Goal: Task Accomplishment & Management: Manage account settings

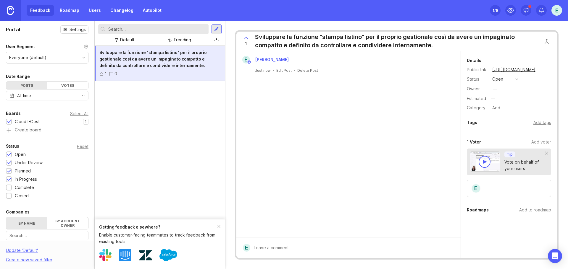
click at [36, 60] on div "Everyone (default)" at bounding box center [27, 57] width 37 height 7
click at [39, 54] on div "Everyone (default)" at bounding box center [47, 57] width 82 height 11
click at [12, 9] on img at bounding box center [10, 10] width 7 height 9
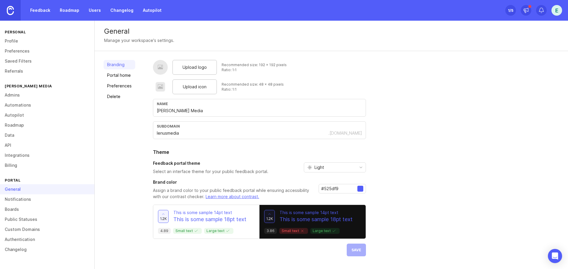
click at [201, 67] on span "Upload logo" at bounding box center [194, 67] width 24 height 7
click at [191, 86] on span "Upload icon" at bounding box center [195, 87] width 24 height 7
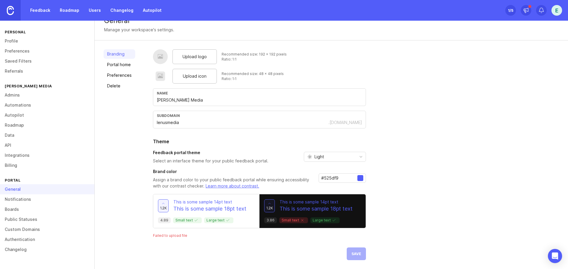
click at [361, 180] on div at bounding box center [360, 178] width 6 height 6
click at [343, 178] on input "#525df9" at bounding box center [339, 178] width 36 height 7
paste input "1d6db6"
type input "#1d6db6"
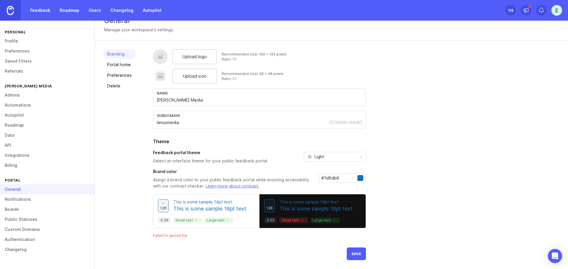
click at [382, 177] on div "Upload logo Recommended size: 192 x 192 pixels Ratio: 1:1 Upload icon Recommend…" at bounding box center [356, 154] width 406 height 211
click at [354, 254] on span "Save" at bounding box center [356, 254] width 10 height 4
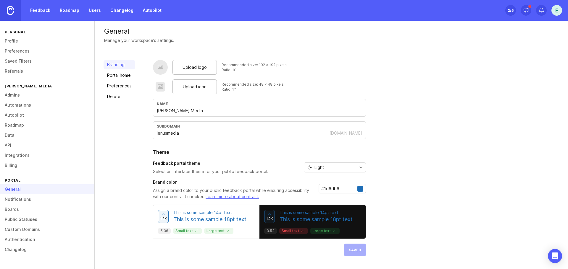
click at [120, 75] on link "Portal home" at bounding box center [120, 75] width 32 height 9
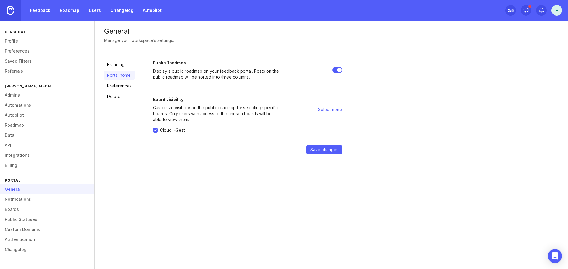
click at [125, 87] on link "Preferences" at bounding box center [120, 85] width 32 height 9
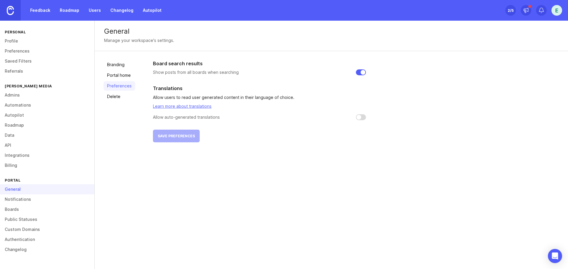
click at [114, 96] on link "Delete" at bounding box center [120, 96] width 32 height 9
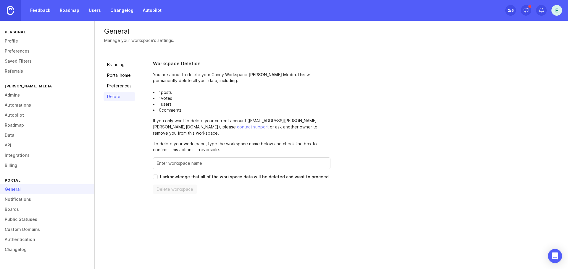
click at [117, 86] on link "Preferences" at bounding box center [120, 85] width 32 height 9
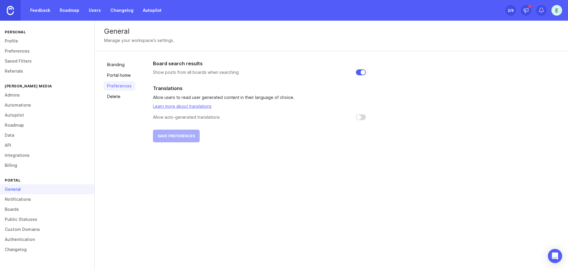
click at [117, 77] on link "Portal home" at bounding box center [120, 75] width 32 height 9
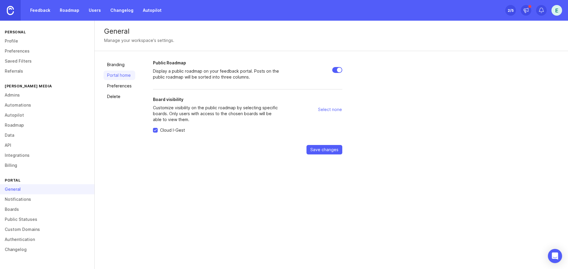
click at [115, 66] on link "Branding" at bounding box center [120, 64] width 32 height 9
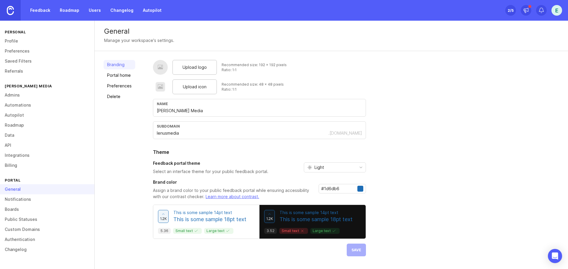
click at [12, 204] on link "Notifications" at bounding box center [47, 200] width 94 height 10
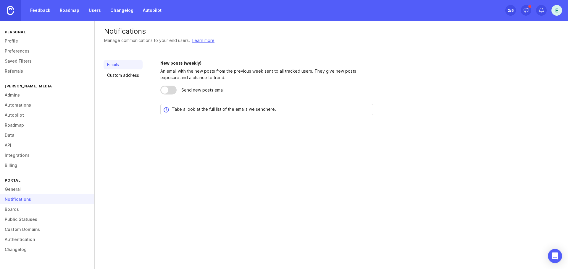
click at [12, 206] on link "Boards" at bounding box center [47, 210] width 94 height 10
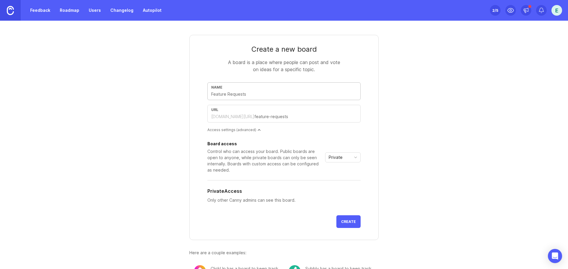
type input "U"
type input "u"
type input "Uf"
type input "uf"
type input "Uff"
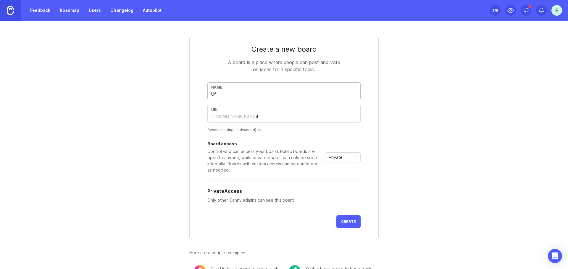
type input "uff"
type input "Uffi"
type input "uffi"
type input "Uffic"
type input "uffic"
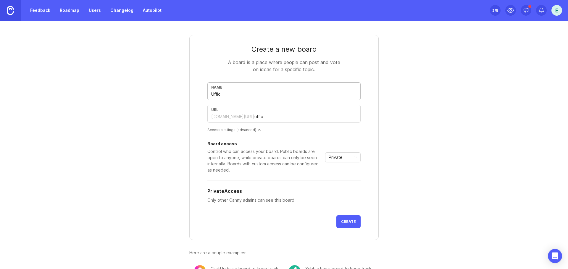
type input "Uffici"
type input "uffici"
type input "Ufficio"
type input "ufficio"
type input "Ufficio L"
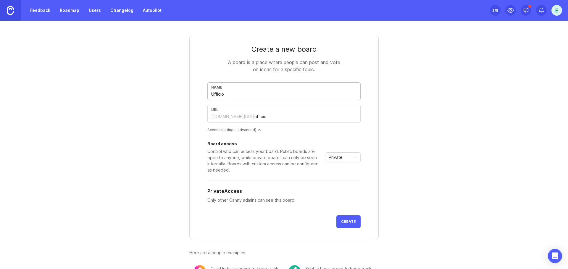
type input "ufficio-l"
type input "Ufficio Le"
type input "ufficio-le"
type input "Ufficio Len"
type input "ufficio-len"
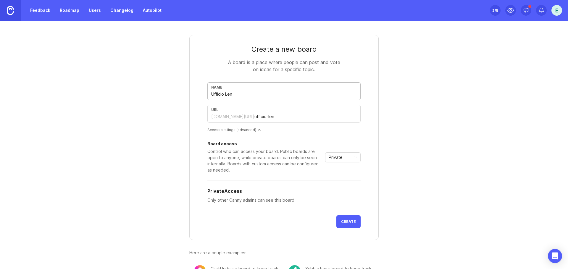
type input "Ufficio Lenu"
type input "ufficio-lenu"
type input "Ufficio Lenus"
type input "ufficio-lenus"
type input "Ufficio Lenu"
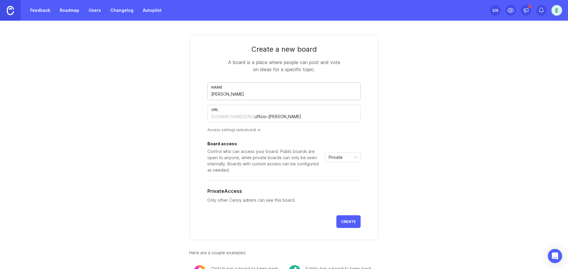
type input "ufficio-lenu"
type input "Ufficio Lenus"
type input "ufficio-lenus"
type input "Ufficio Lenus M"
type input "ufficio-lenus-m"
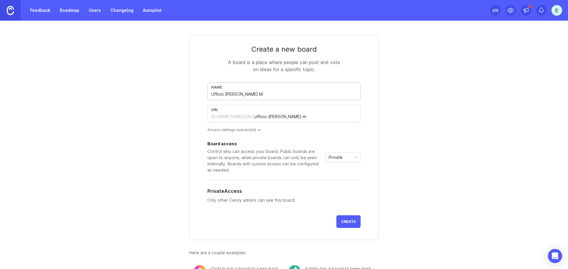
type input "Ufficio Lenus Me"
type input "ufficio-lenus-me"
type input "Ufficio Lenus Med"
type input "ufficio-lenus-med"
type input "Ufficio Lenus Medi"
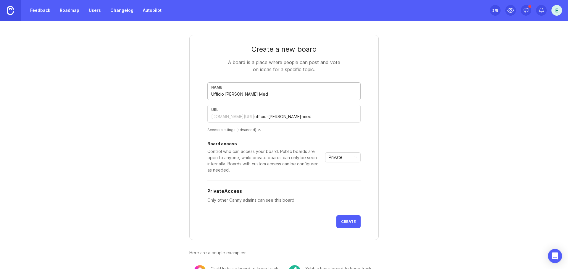
type input "ufficio-lenus-medi"
type input "Ufficio [PERSON_NAME] Media"
type input "ufficio-lenus-media"
type input "Ufficio [PERSON_NAME] Media"
type input "office"
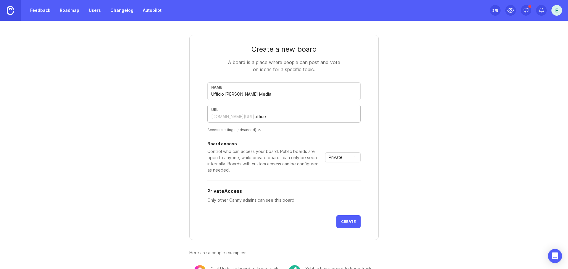
click at [347, 157] on div "Private" at bounding box center [337, 157] width 25 height 9
click at [340, 181] on span "Public" at bounding box center [334, 179] width 14 height 7
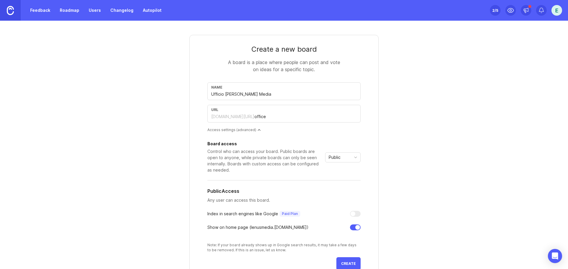
scroll to position [68, 0]
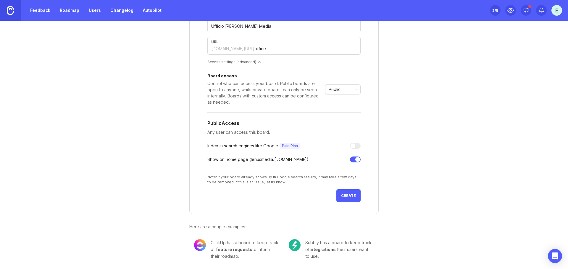
click at [340, 88] on div "Public" at bounding box center [337, 89] width 25 height 9
click at [400, 113] on div "Create a new board A board is a place where people can post and vote on ideas f…" at bounding box center [284, 111] width 284 height 317
click at [351, 159] on div at bounding box center [355, 160] width 11 height 6
click at [349, 196] on span "Create" at bounding box center [348, 196] width 15 height 4
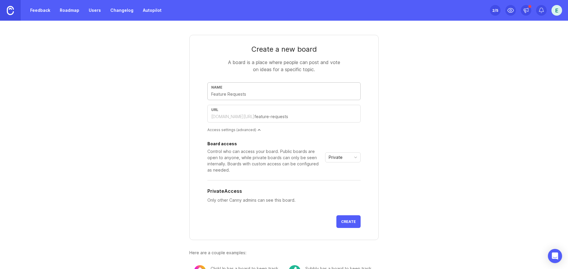
type input "L"
type input "l"
type input "Le"
type input "le"
type input "Len"
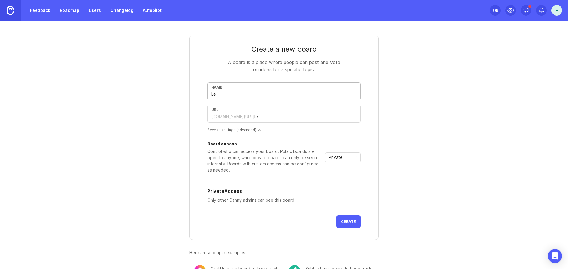
type input "len"
type input "Lenu"
type input "lenu"
type input "Lenus"
type input "lenus"
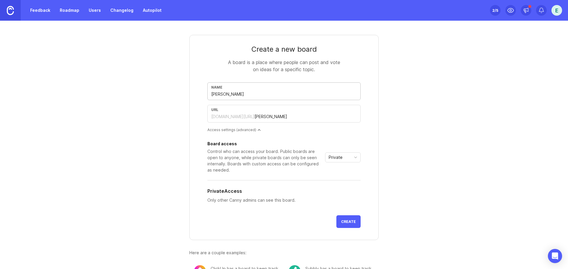
type input "Lenus L"
type input "lenus-l"
type input "Lenus La"
type input "lenus-la"
type input "Lenus Lab"
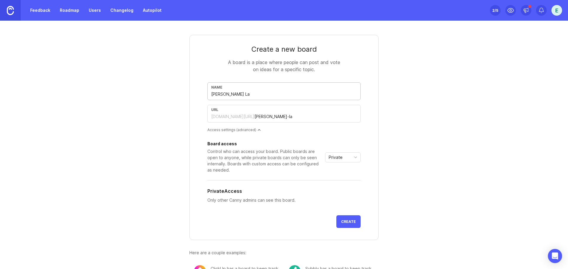
type input "lenus-lab"
type input "Lenus Lab S"
type input "lenus-lab-s"
type input "Lenus Lab Su"
type input "lenus-lab-su"
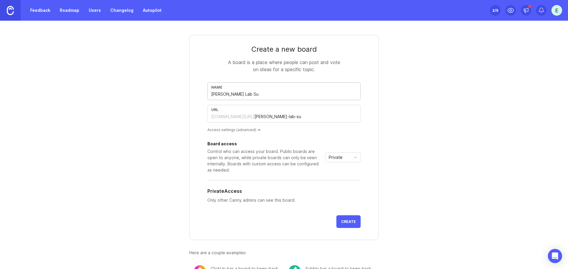
type input "Lenus Lab Sui"
type input "lenus-lab-sui"
type input "Lenus Lab Suit"
type input "lenus-lab-suit"
type input "[PERSON_NAME] Lab Suite"
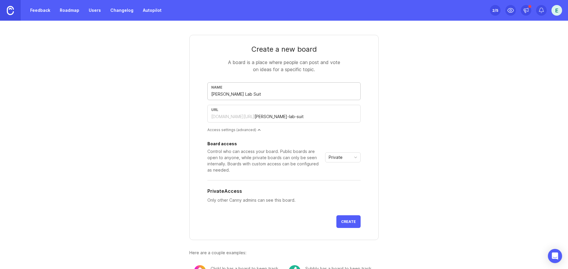
type input "lenus-lab-suite"
type input "[PERSON_NAME] Lab Suite"
click at [262, 117] on input "lenus-lab-suite" at bounding box center [305, 117] width 102 height 7
click at [267, 117] on input "lenuslab-suite" at bounding box center [305, 117] width 102 height 7
type input "lenuslabsuite"
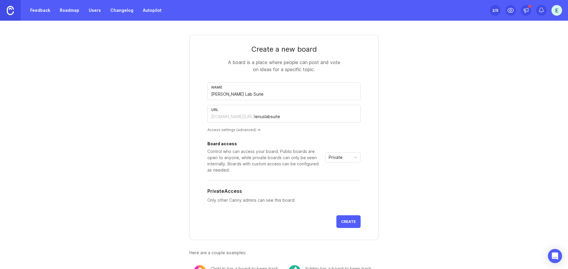
click at [341, 160] on div "Private" at bounding box center [337, 157] width 25 height 9
click at [342, 180] on li "Public" at bounding box center [340, 179] width 35 height 10
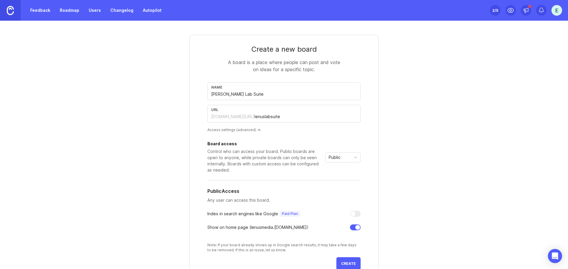
scroll to position [68, 0]
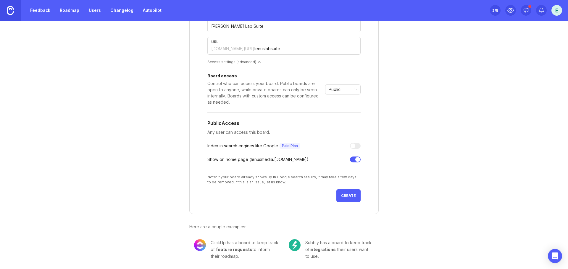
click at [348, 197] on span "Create" at bounding box center [348, 196] width 15 height 4
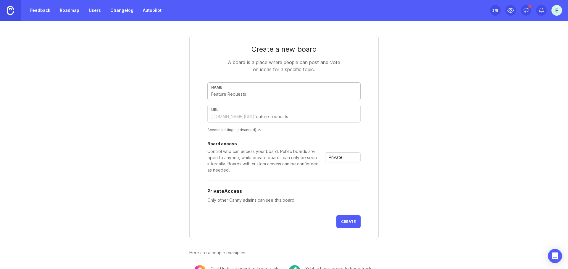
type input "O"
type input "o"
type input "Os"
type input "os"
type input "Oss"
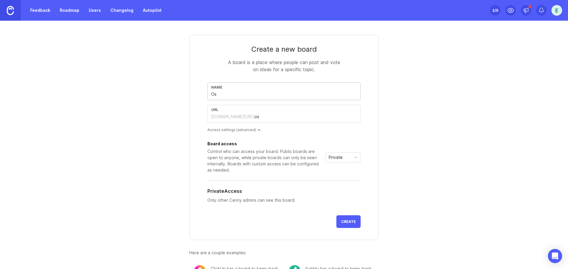
type input "oss"
type input "Osse"
type input "osse"
type input "Osser"
type input "osser"
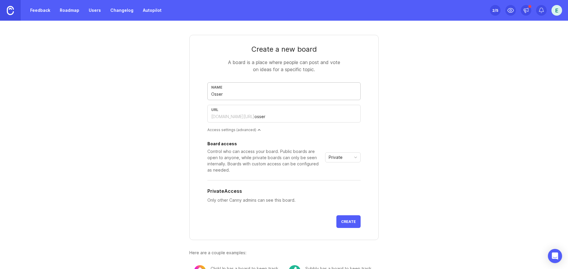
type input "Osserv"
type input "osserv"
type input "Osserva"
type input "osserva"
type input "Osservat"
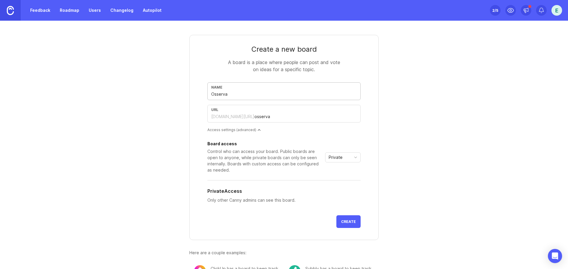
type input "osservat"
type input "Osservato"
type input "osservato"
type input "Osservator"
type input "osservator"
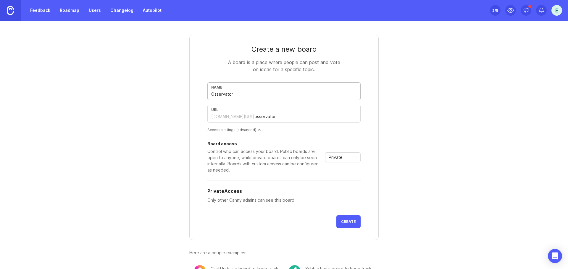
type input "Osservatori"
type input "osservatori"
type input "Osservatorio"
type input "osservatorio"
type input "OsservatorioC"
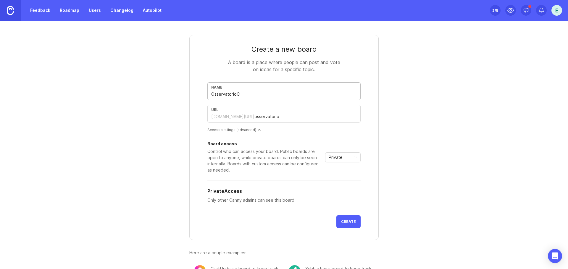
type input "osservatorioc"
type input "OsservatorioCE"
type input "osservatorioce"
type input "OsservatorioCER"
type input "osservatoriocer"
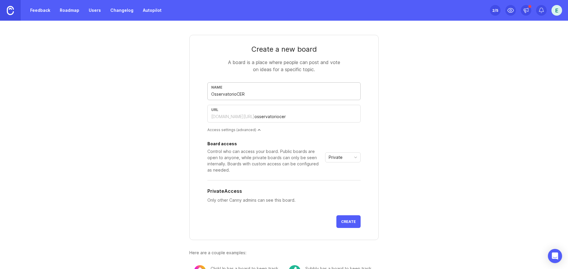
type input "OsservatorioCER"
click at [333, 157] on span "Private" at bounding box center [336, 157] width 14 height 7
click at [342, 177] on li "Public" at bounding box center [340, 179] width 35 height 10
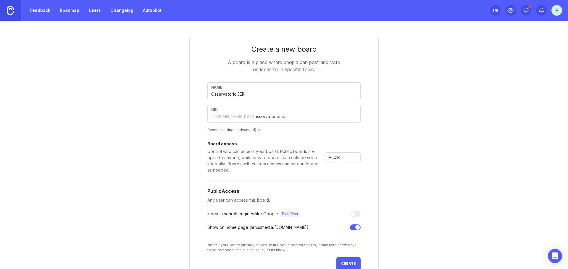
click at [342, 264] on span "Create" at bounding box center [348, 264] width 15 height 4
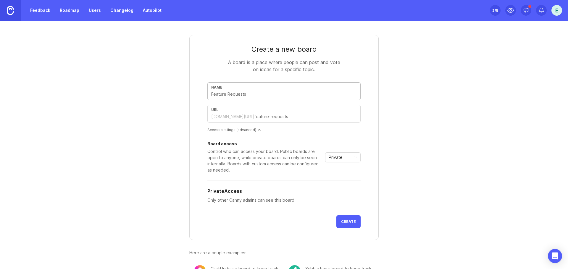
click at [240, 96] on input "text" at bounding box center [284, 94] width 146 height 7
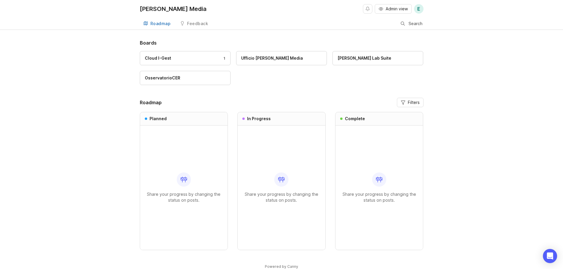
click at [278, 62] on link "Ufficio [PERSON_NAME] Media" at bounding box center [281, 58] width 91 height 14
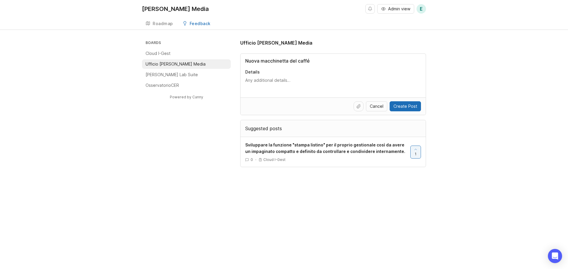
type input "Nuova macchinetta del caffé"
click at [400, 106] on span "Create Post" at bounding box center [405, 107] width 24 height 6
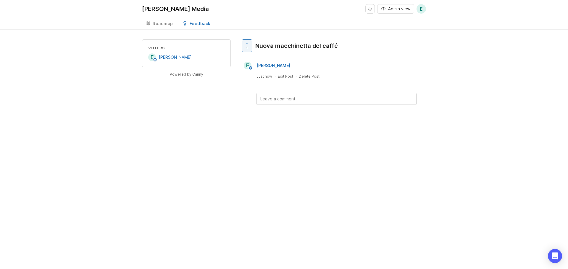
click at [164, 9] on div "[PERSON_NAME] Media" at bounding box center [175, 9] width 67 height 6
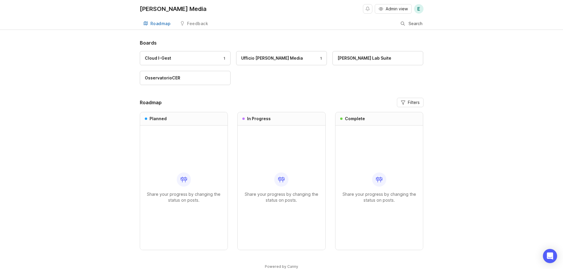
click at [398, 12] on span "Admin view" at bounding box center [397, 9] width 22 height 6
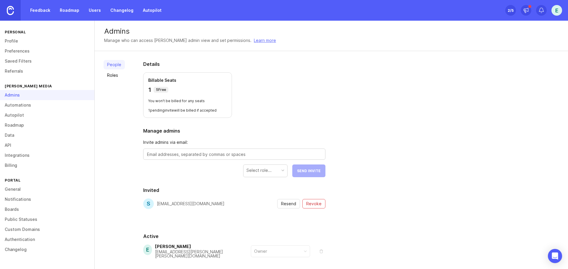
scroll to position [25, 0]
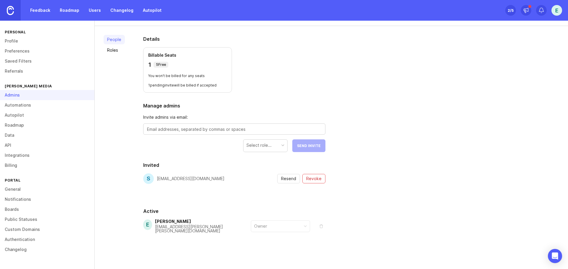
click at [195, 157] on div "Details Billable Seats 1 5 Free You won't be billed for any seats 1 pending inv…" at bounding box center [234, 148] width 201 height 245
click at [259, 146] on div "Select role..." at bounding box center [258, 145] width 25 height 7
click at [426, 150] on div "People Roles Details Billable Seats 1 5 Free You won't be billed for any seats …" at bounding box center [331, 148] width 473 height 245
click at [192, 227] on div "emanuele.pisapia@lenus.it" at bounding box center [203, 229] width 96 height 8
click at [195, 131] on textarea at bounding box center [234, 129] width 174 height 7
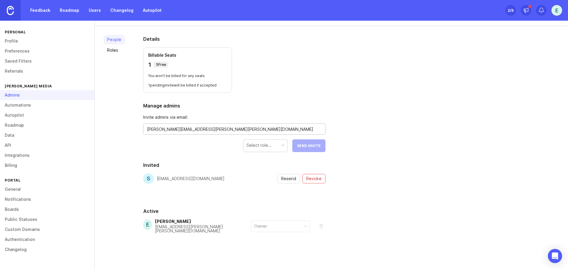
click at [267, 147] on div "Select role..." at bounding box center [258, 145] width 25 height 7
drag, startPoint x: 266, startPoint y: 177, endPoint x: 264, endPoint y: 157, distance: 19.9
click at [264, 157] on div "Contributor Manager Owner" at bounding box center [266, 168] width 44 height 33
click at [222, 133] on div "annalisa.milione@lenus.it" at bounding box center [234, 129] width 182 height 11
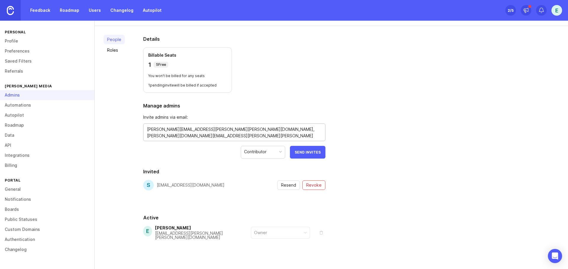
type textarea "annalisa.milione@lenus.it, marina.digregorio@lenus.it, maria.napodano@lenus.it,…"
click at [310, 154] on span "Send Invites" at bounding box center [308, 152] width 26 height 4
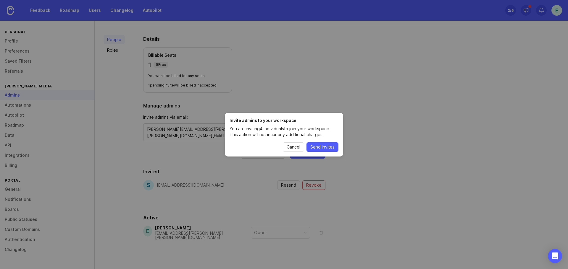
click at [287, 147] on span "Cancel" at bounding box center [294, 147] width 14 height 6
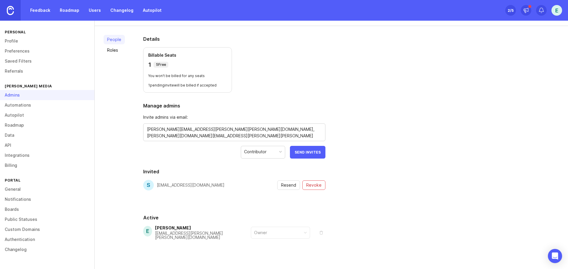
click at [14, 73] on link "Referrals" at bounding box center [47, 71] width 94 height 10
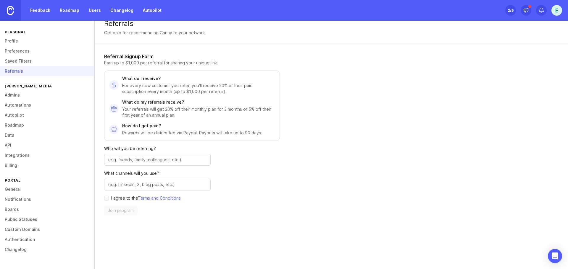
scroll to position [8, 0]
click at [19, 41] on link "Profile" at bounding box center [47, 41] width 94 height 10
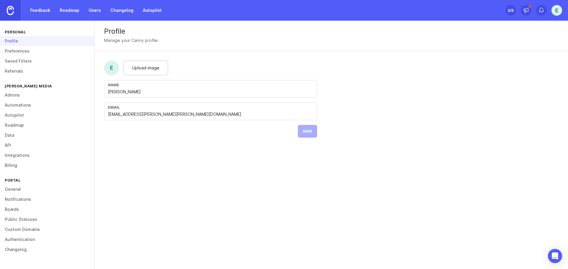
click at [20, 95] on link "Admins" at bounding box center [47, 95] width 94 height 10
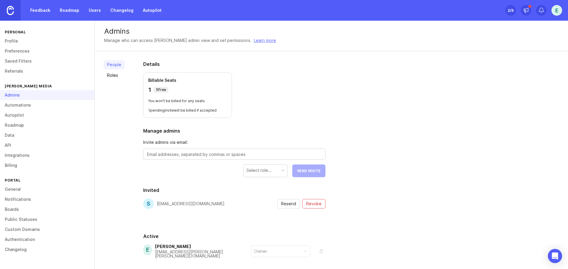
click at [311, 201] on span "Revoke" at bounding box center [313, 204] width 15 height 6
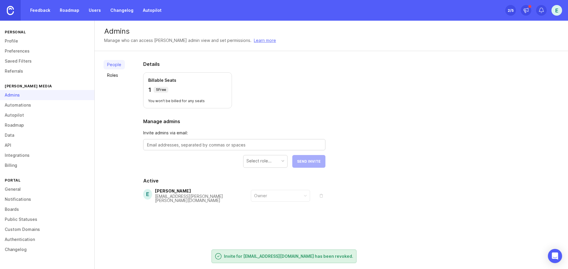
click at [108, 75] on link "Roles" at bounding box center [114, 75] width 21 height 9
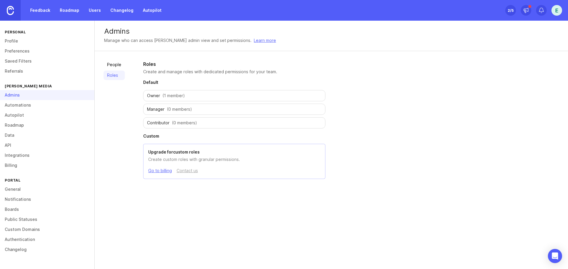
click at [14, 42] on link "Profile" at bounding box center [47, 41] width 94 height 10
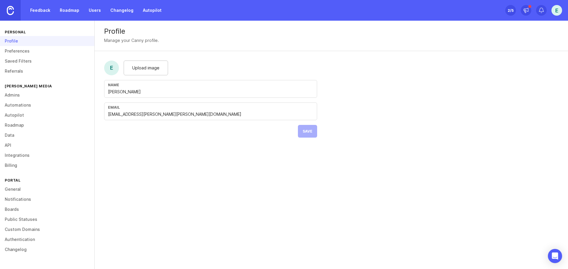
click at [156, 65] on span "Upload image" at bounding box center [145, 68] width 27 height 7
click at [144, 76] on form "Upload image Name Emanuele Pisapia Email emanuele.pisapia@lenus.it Save" at bounding box center [211, 99] width 232 height 96
click at [142, 69] on span "Upload image" at bounding box center [145, 68] width 27 height 7
click at [301, 133] on button "Save" at bounding box center [307, 131] width 19 height 13
click at [525, 10] on icon at bounding box center [526, 10] width 6 height 6
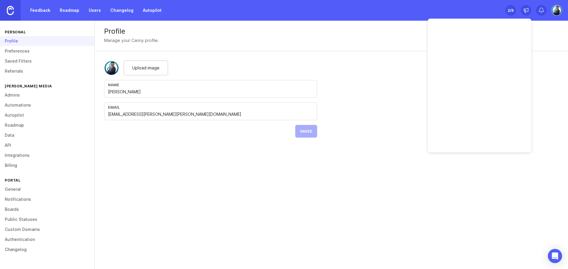
click at [506, 10] on div "Set up Canny 2 /5" at bounding box center [510, 10] width 11 height 8
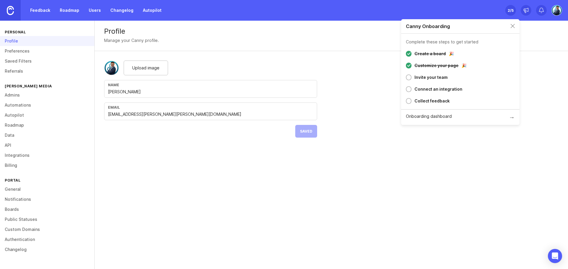
click at [544, 55] on div "Profile Manage your Canny profile. Upload image Name Emanuele Pisapia Email ema…" at bounding box center [331, 84] width 473 height 127
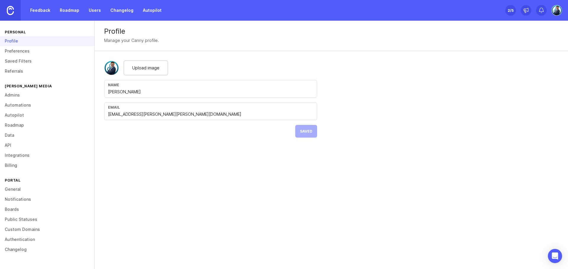
click at [13, 42] on div "Profile" at bounding box center [47, 41] width 94 height 10
click at [17, 190] on link "General" at bounding box center [47, 190] width 94 height 10
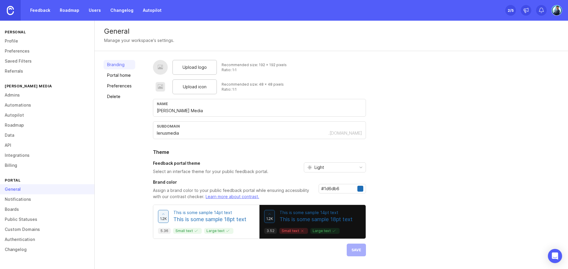
click at [191, 69] on span "Upload logo" at bounding box center [194, 67] width 24 height 7
click at [190, 77] on div "Upload logo Recommended size: 192 x 192 pixels Ratio: 1:1 Upload icon Recommend…" at bounding box center [259, 165] width 213 height 211
click at [191, 71] on div "Upload logo" at bounding box center [194, 67] width 44 height 15
click at [187, 86] on span "Upload icon" at bounding box center [195, 87] width 24 height 7
click at [119, 77] on link "Portal home" at bounding box center [120, 75] width 32 height 9
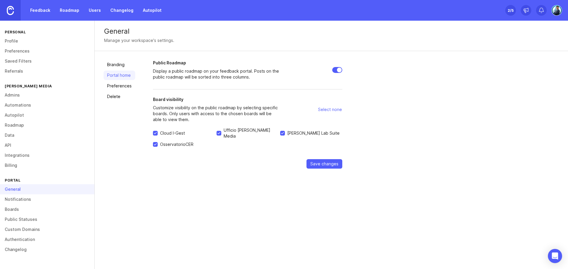
click at [331, 161] on span "Save changes" at bounding box center [324, 164] width 28 height 6
click at [11, 10] on img at bounding box center [10, 10] width 7 height 9
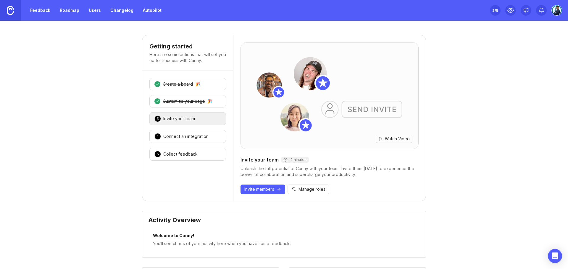
click at [36, 11] on link "Feedback" at bounding box center [40, 10] width 27 height 11
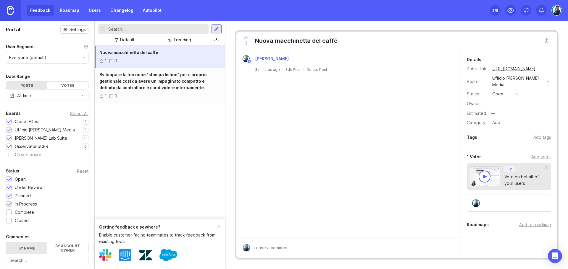
click at [12, 5] on link at bounding box center [10, 10] width 21 height 21
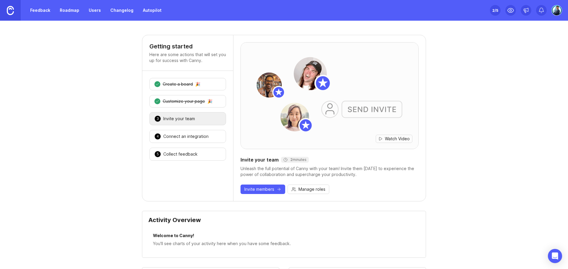
click at [556, 12] on img at bounding box center [556, 10] width 11 height 11
click at [558, 12] on img at bounding box center [556, 10] width 11 height 11
click at [11, 12] on img at bounding box center [10, 10] width 7 height 9
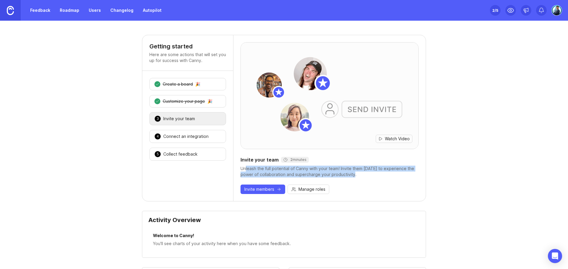
drag, startPoint x: 245, startPoint y: 169, endPoint x: 382, endPoint y: 173, distance: 136.7
click at [382, 173] on div "Unleash the full potential of Canny with your team! Invite them today to experi…" at bounding box center [329, 172] width 178 height 12
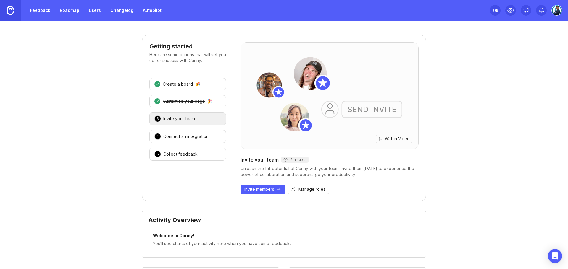
click at [365, 183] on div "Watch Video Invite your team 2 minutes Unleash the full potential of Canny with…" at bounding box center [329, 118] width 192 height 166
click at [175, 139] on div "Connect an integration" at bounding box center [185, 137] width 45 height 6
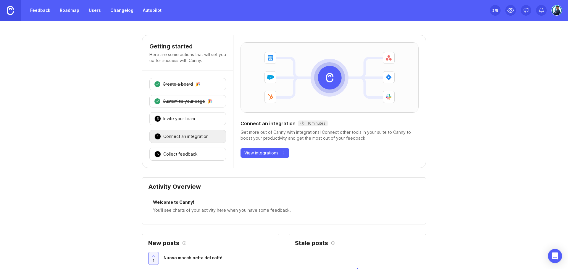
click at [174, 156] on div "Collect feedback" at bounding box center [180, 154] width 34 height 6
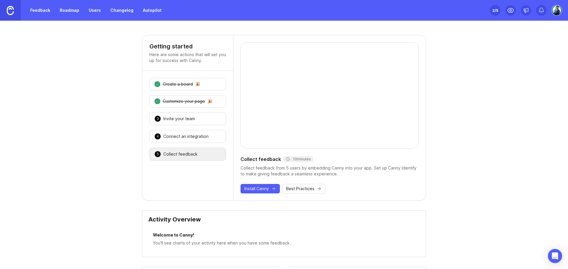
click at [13, 10] on img at bounding box center [10, 10] width 7 height 9
click at [43, 12] on link "Feedback" at bounding box center [40, 10] width 27 height 11
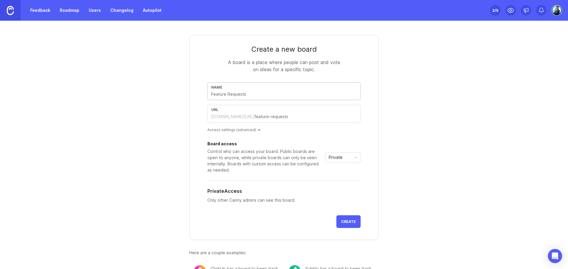
type input "U"
type input "u"
type input "Un"
type input "un"
type input "Uni"
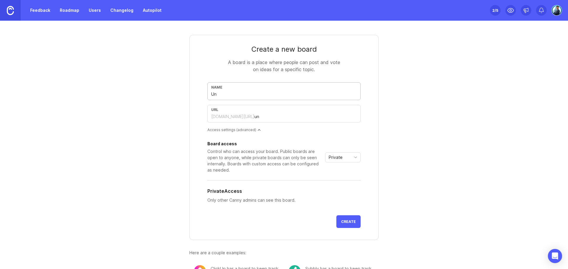
type input "uni"
type input "Univ"
type input "univ"
type input "Unive"
type input "unive"
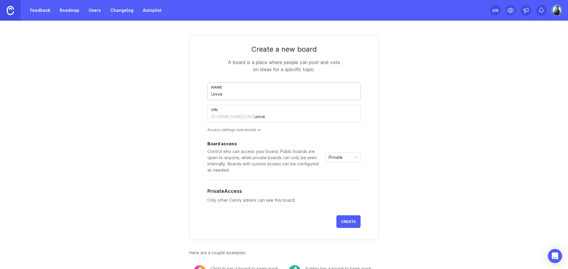
type input "Univer"
type input "univer"
type input "Univers"
type input "univers"
type input "Universe"
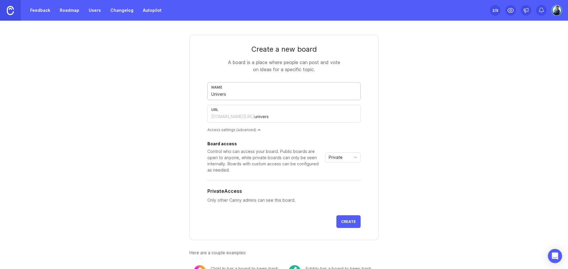
type input "universe"
type input "Universe"
click at [156, 144] on div "Create a new board A board is a place where people can post and vote on ideas f…" at bounding box center [284, 158] width 284 height 275
click at [343, 159] on div "Private" at bounding box center [337, 157] width 25 height 9
click at [329, 182] on span "Public" at bounding box center [333, 179] width 12 height 7
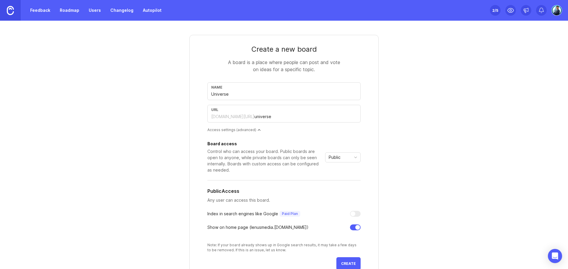
scroll to position [68, 0]
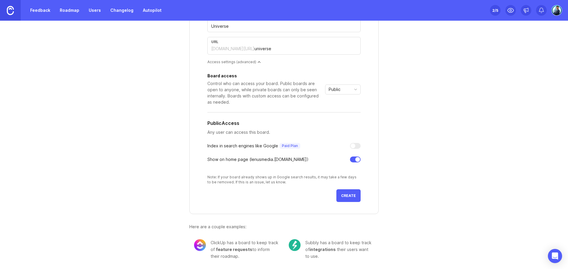
click at [344, 198] on button "Create" at bounding box center [348, 196] width 24 height 13
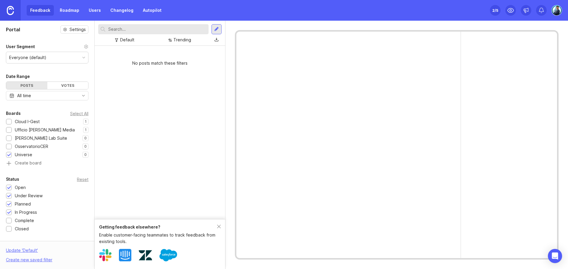
click at [8, 11] on img at bounding box center [10, 10] width 7 height 9
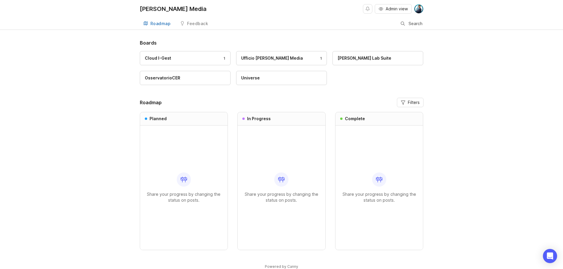
click at [194, 23] on div "Feedback" at bounding box center [197, 24] width 21 height 4
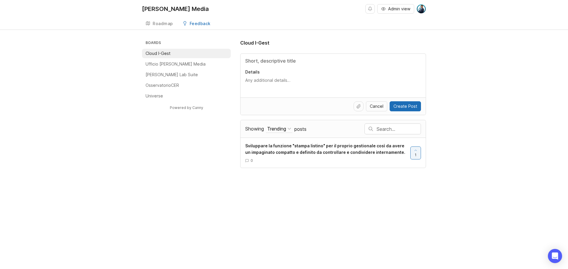
click at [153, 23] on div "Roadmap" at bounding box center [163, 24] width 20 height 4
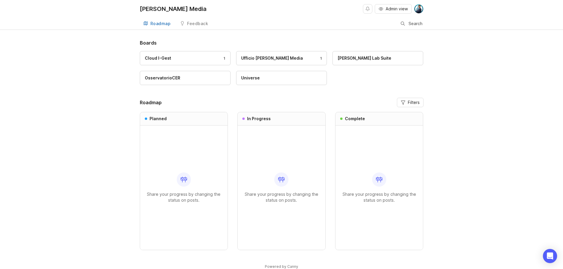
click at [197, 22] on div "Feedback" at bounding box center [197, 24] width 21 height 4
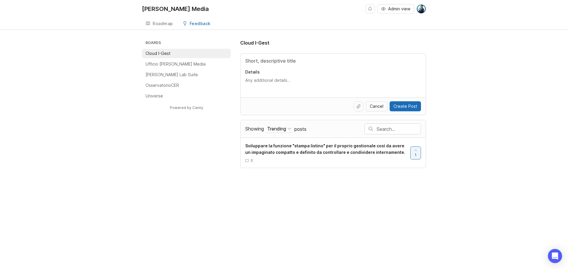
click at [173, 65] on p "Ufficio [PERSON_NAME] Media" at bounding box center [176, 64] width 60 height 6
click at [169, 73] on p "[PERSON_NAME] Lab Suite" at bounding box center [172, 75] width 52 height 6
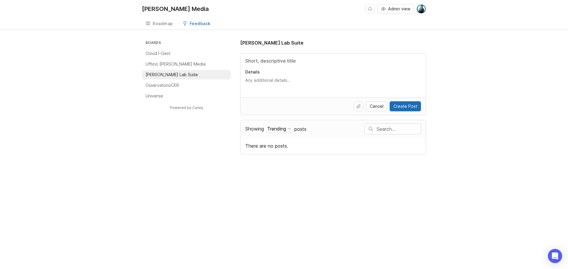
click at [167, 85] on p "OsservatorioCER" at bounding box center [162, 86] width 33 height 6
click at [150, 98] on p "Universe" at bounding box center [154, 96] width 17 height 6
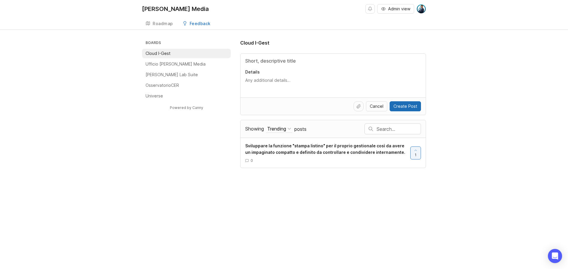
click at [324, 199] on div "Lenus Media Admin view Create Roadmap Feedback Cloud I-Gest 1 Boards Cloud I-Ge…" at bounding box center [284, 134] width 568 height 269
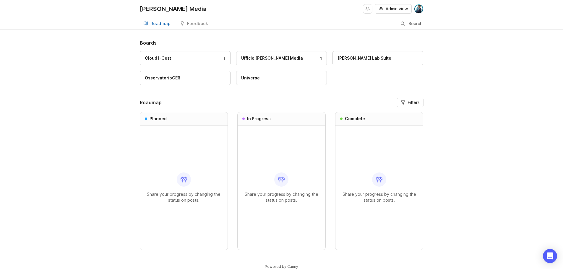
click at [100, 152] on div "Boards Cloud I-Gest 1 Ufficio [PERSON_NAME] Media 1 [PERSON_NAME] Lab Suite Oss…" at bounding box center [281, 159] width 563 height 240
click at [72, 136] on div "Boards Cloud I-Gest 1 Ufficio [PERSON_NAME] Media 1 [PERSON_NAME] Lab Suite Oss…" at bounding box center [281, 159] width 563 height 240
click at [167, 56] on div "Cloud I-Gest" at bounding box center [158, 58] width 26 height 7
